Goal: Navigation & Orientation: Find specific page/section

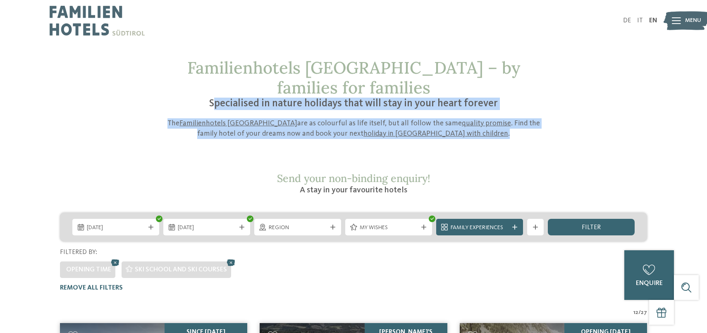
drag, startPoint x: 217, startPoint y: 85, endPoint x: 562, endPoint y: 116, distance: 346.7
click at [562, 116] on div "Familienhotels [GEOGRAPHIC_DATA] – by families for families Specialised in natu…" at bounding box center [353, 98] width 562 height 81
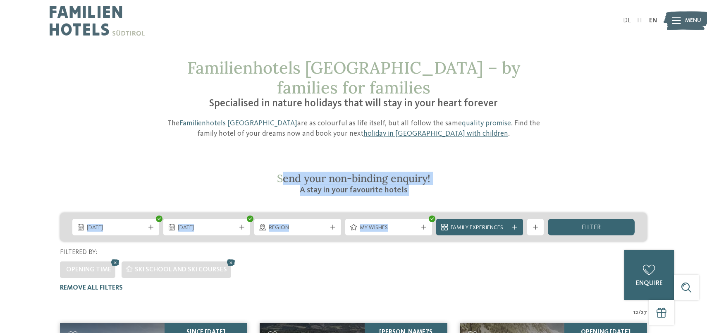
drag, startPoint x: 279, startPoint y: 157, endPoint x: 434, endPoint y: 179, distance: 156.7
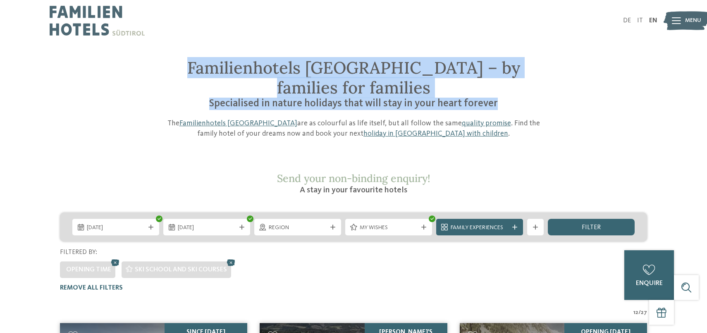
drag, startPoint x: 169, startPoint y: 65, endPoint x: 586, endPoint y: 83, distance: 417.3
click at [586, 83] on div "Familienhotels [GEOGRAPHIC_DATA] – by families for families Specialised in natu…" at bounding box center [353, 98] width 562 height 81
click at [586, 82] on div "Familienhotels [GEOGRAPHIC_DATA] – by families for families Specialised in natu…" at bounding box center [353, 98] width 562 height 81
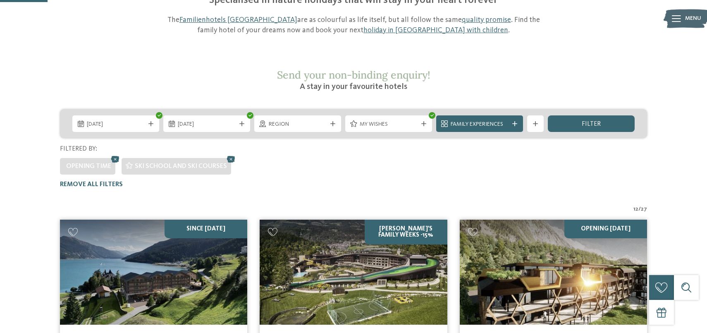
scroll to position [103, 0]
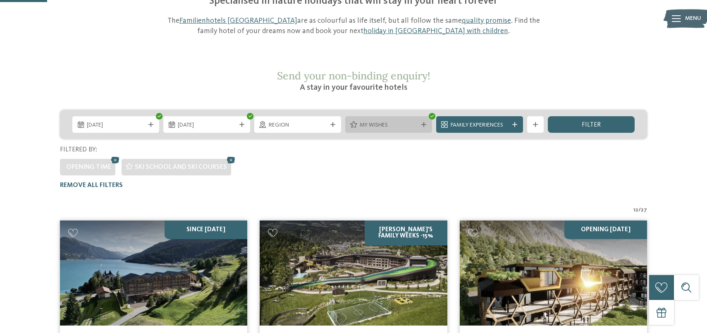
click at [396, 121] on span "My wishes" at bounding box center [389, 125] width 58 height 8
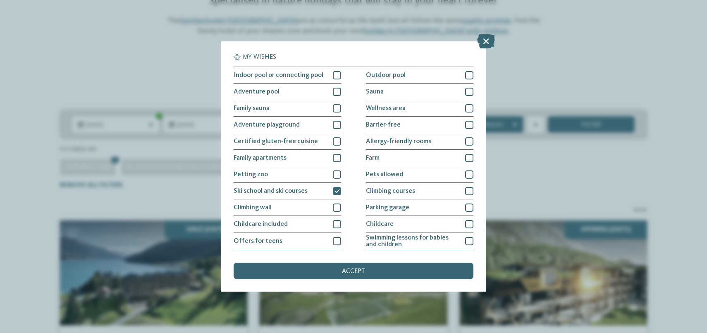
click at [541, 160] on div "My wishes Indoor pool or connecting pool Outdoor pool" at bounding box center [353, 166] width 707 height 333
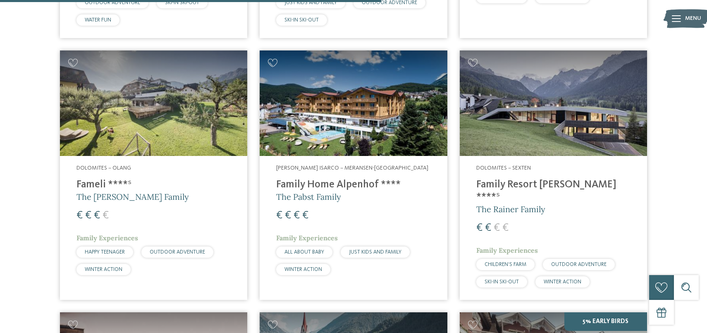
scroll to position [828, 0]
